Goal: Check status: Check status

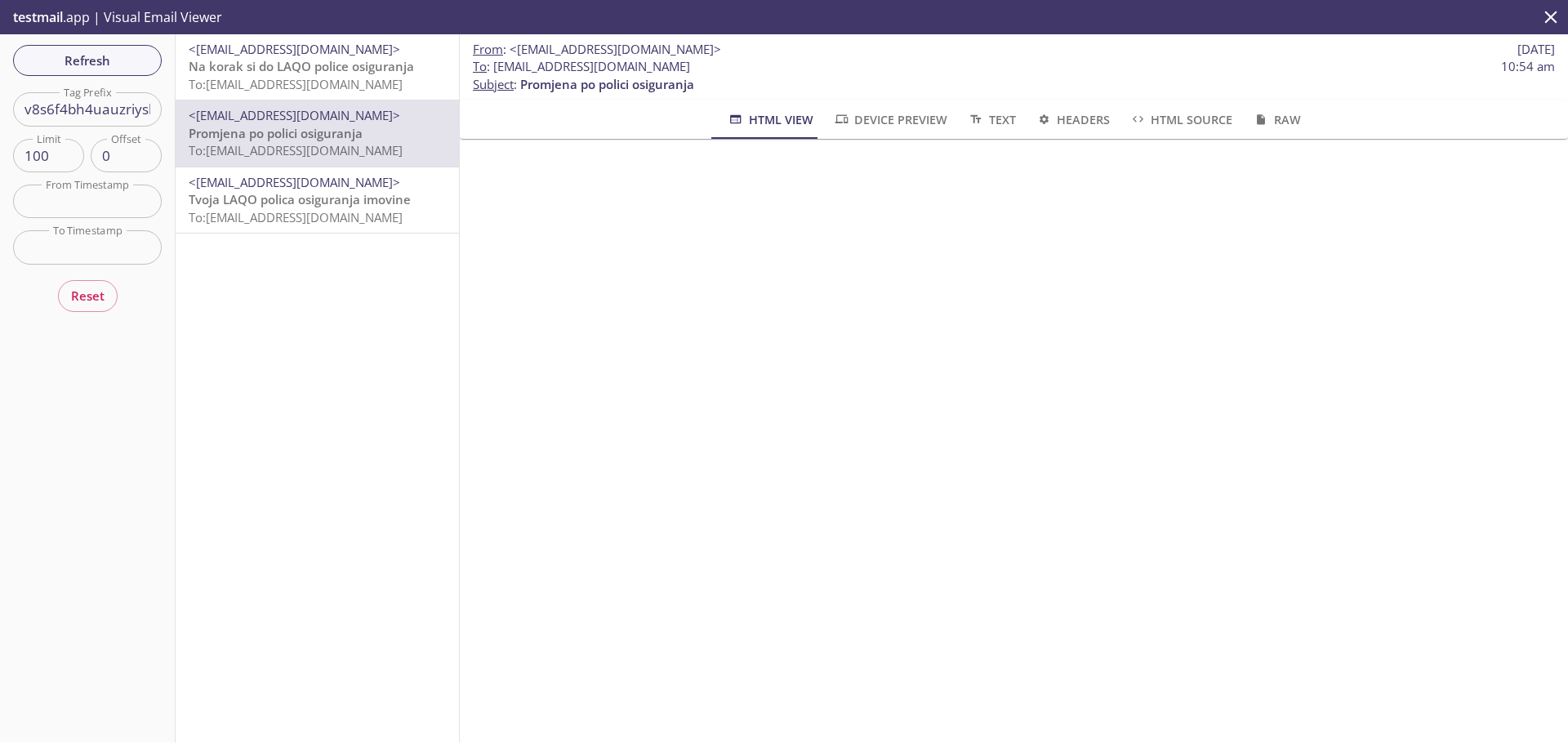
click at [98, 113] on input "v8s6f4bh4uauzriyskckn_ss" at bounding box center [87, 109] width 149 height 34
click at [102, 70] on span "Refresh" at bounding box center [87, 60] width 123 height 21
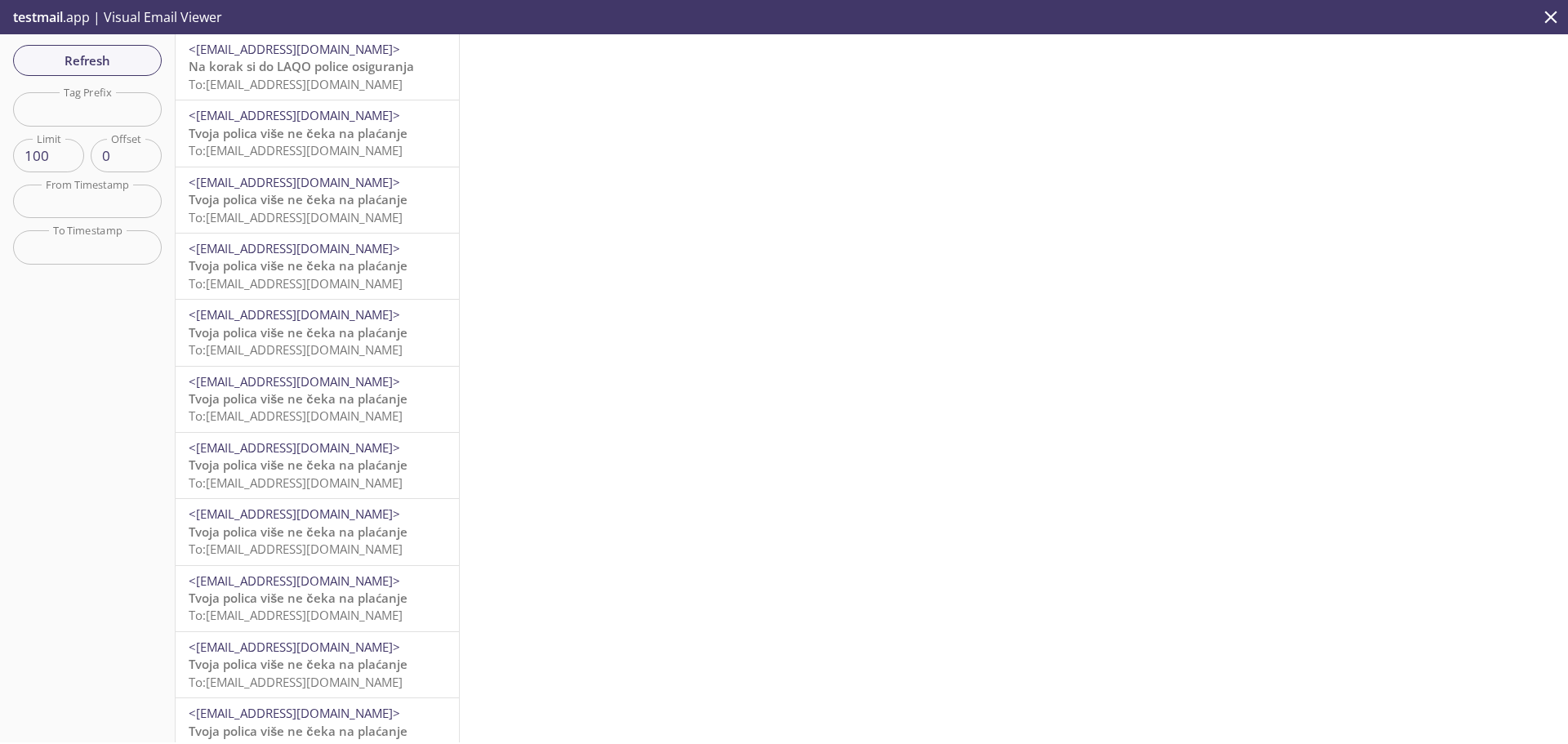
click at [338, 134] on span "Tvoja polica više ne čeka na plaćanje" at bounding box center [297, 133] width 218 height 16
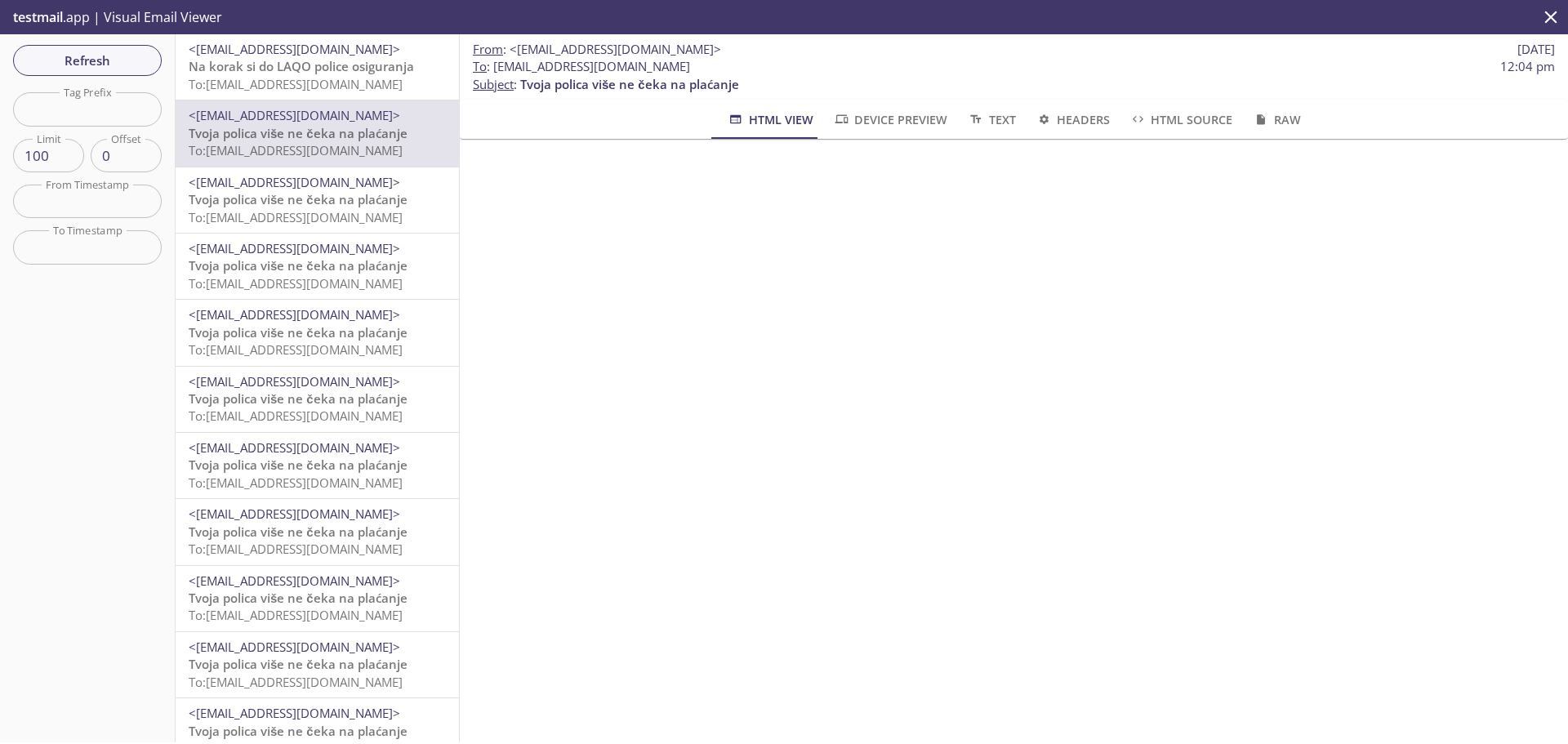
click at [388, 340] on p "Tvoja polica više ne čeka na plaćanje To: [EMAIL_ADDRESS][DOMAIN_NAME]" at bounding box center [317, 342] width 257 height 35
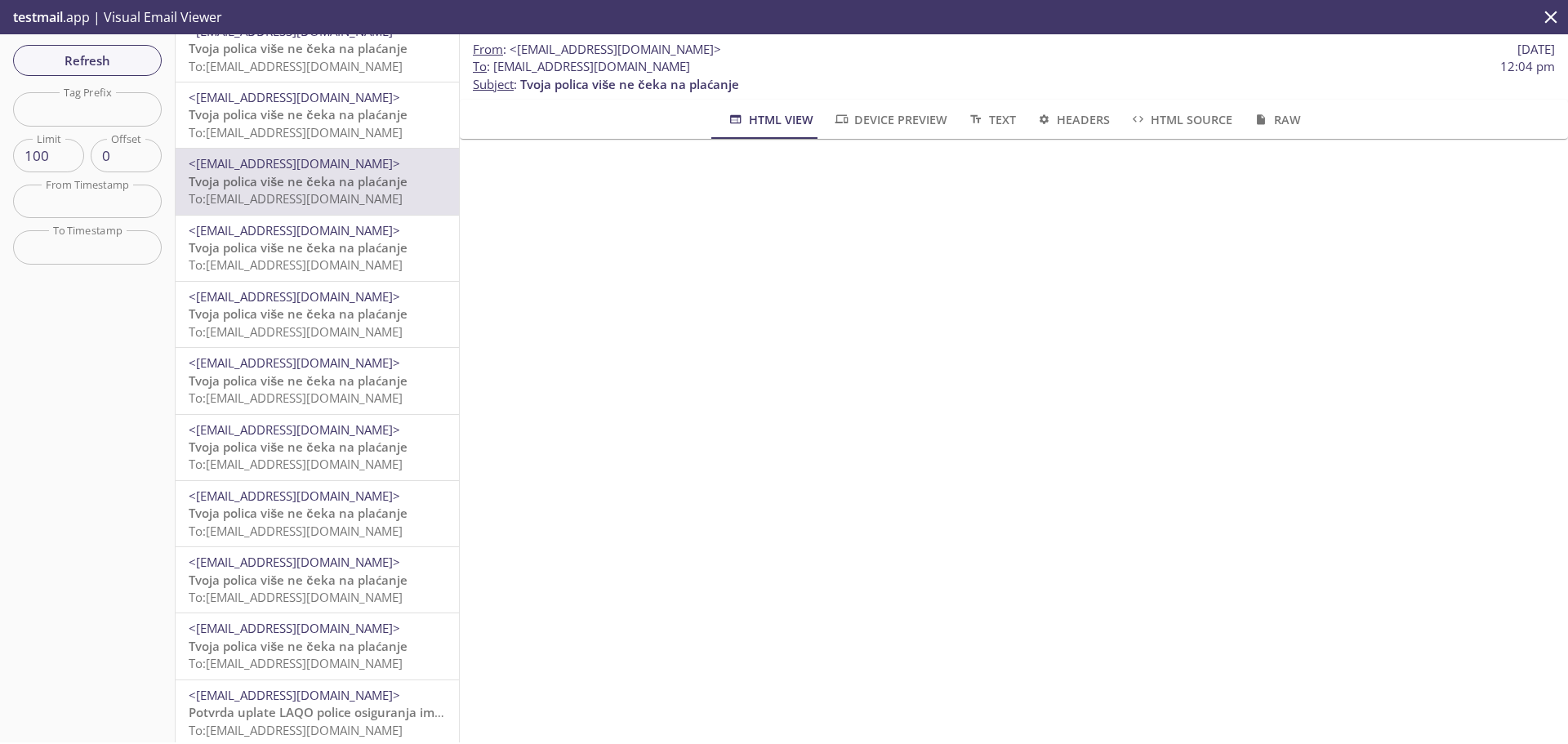
scroll to position [163, 0]
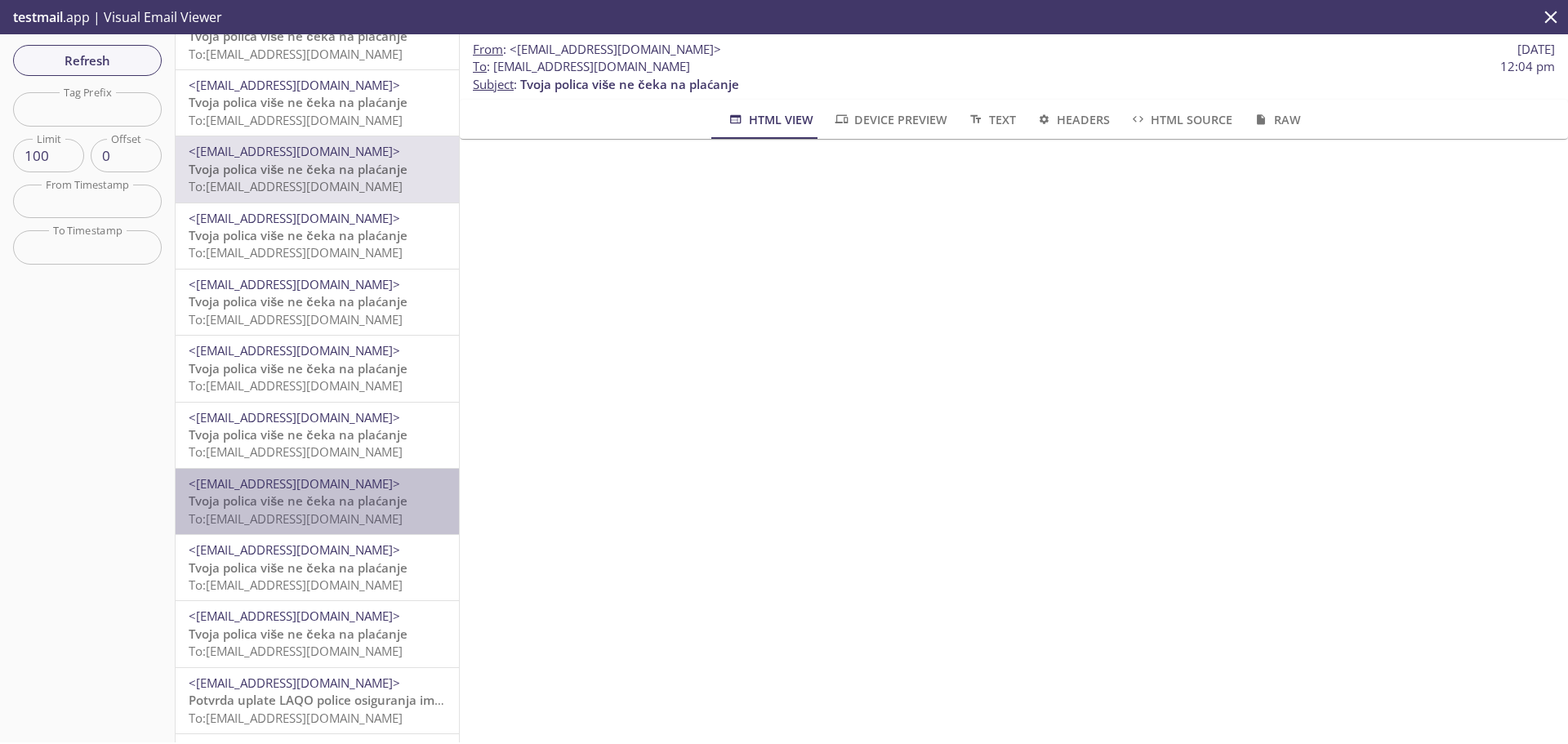
click at [320, 508] on span "Tvoja polica više ne čeka na plaćanje" at bounding box center [297, 500] width 218 height 16
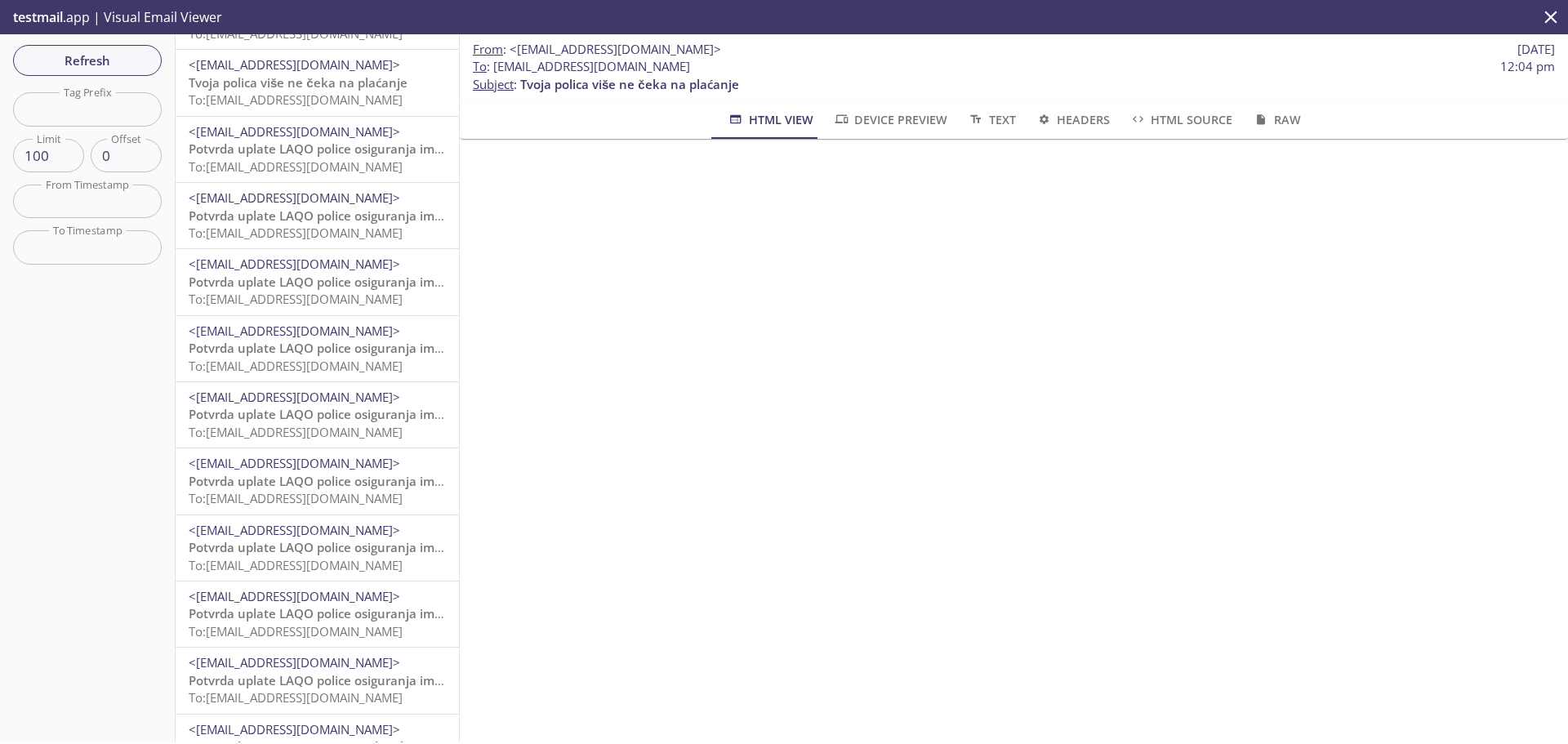
scroll to position [817, 0]
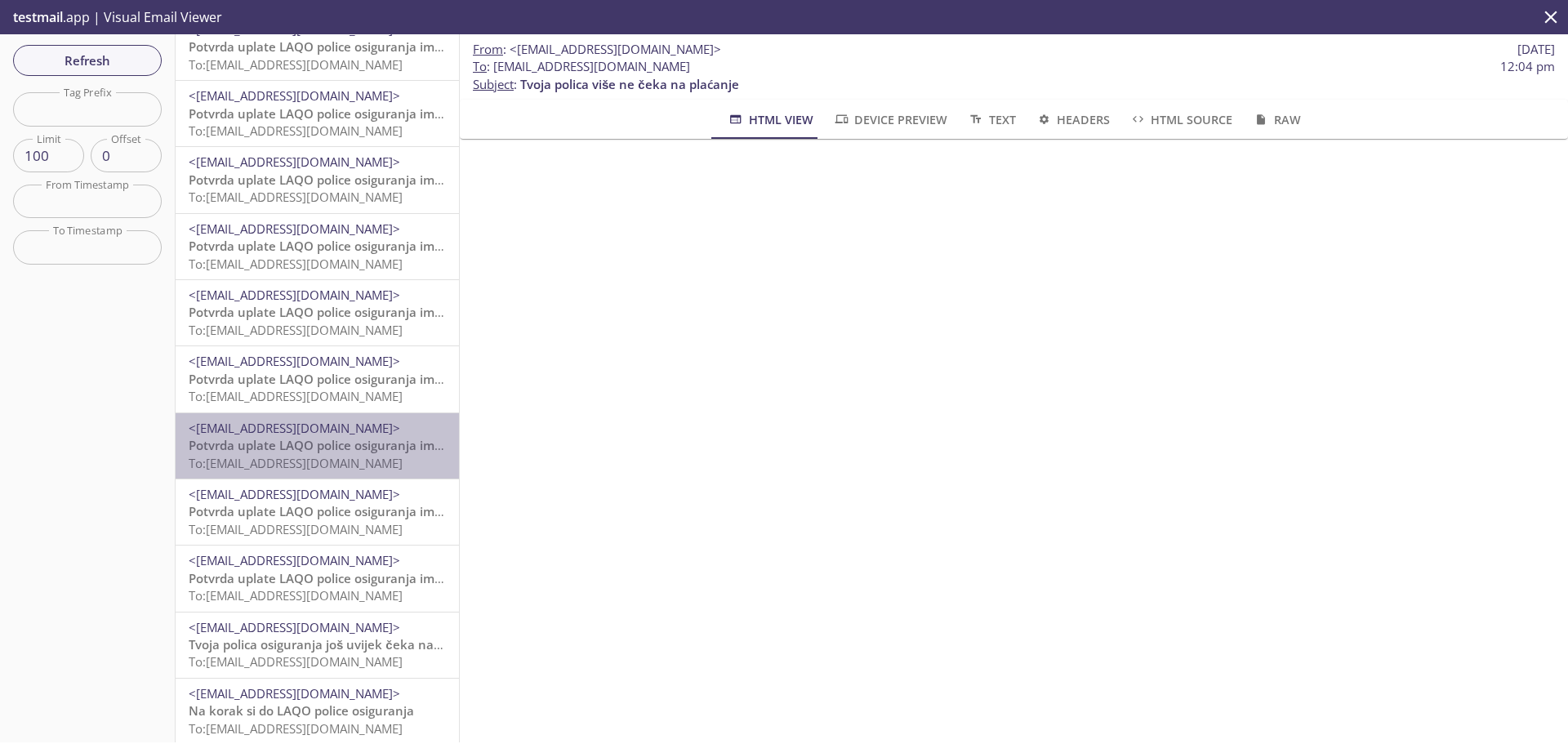
click at [351, 441] on span "Potvrda uplate LAQO police osiguranja imovine" at bounding box center [327, 445] width 278 height 16
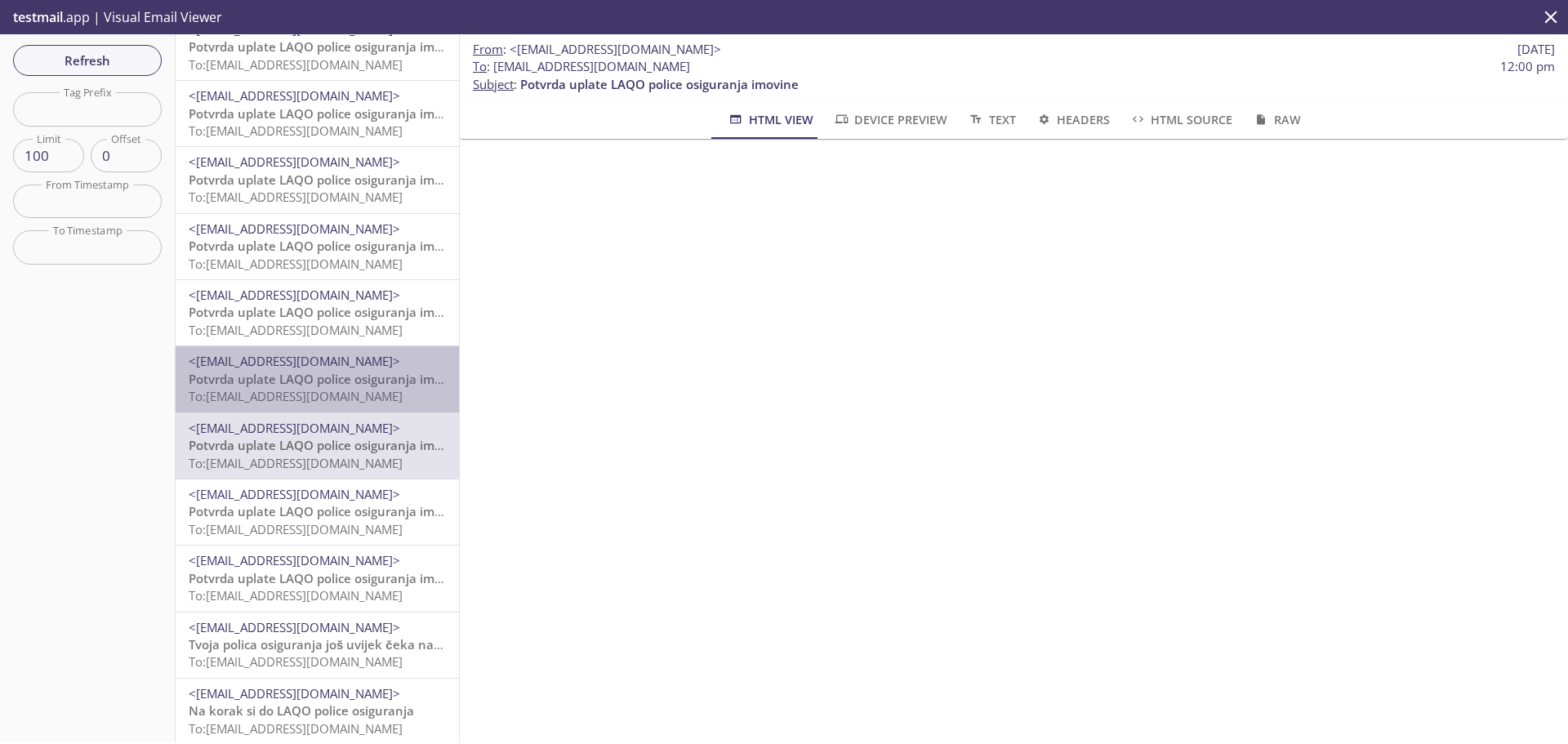
click at [352, 392] on span "To: [EMAIL_ADDRESS][DOMAIN_NAME]" at bounding box center [295, 396] width 214 height 16
